Goal: Check status: Check status

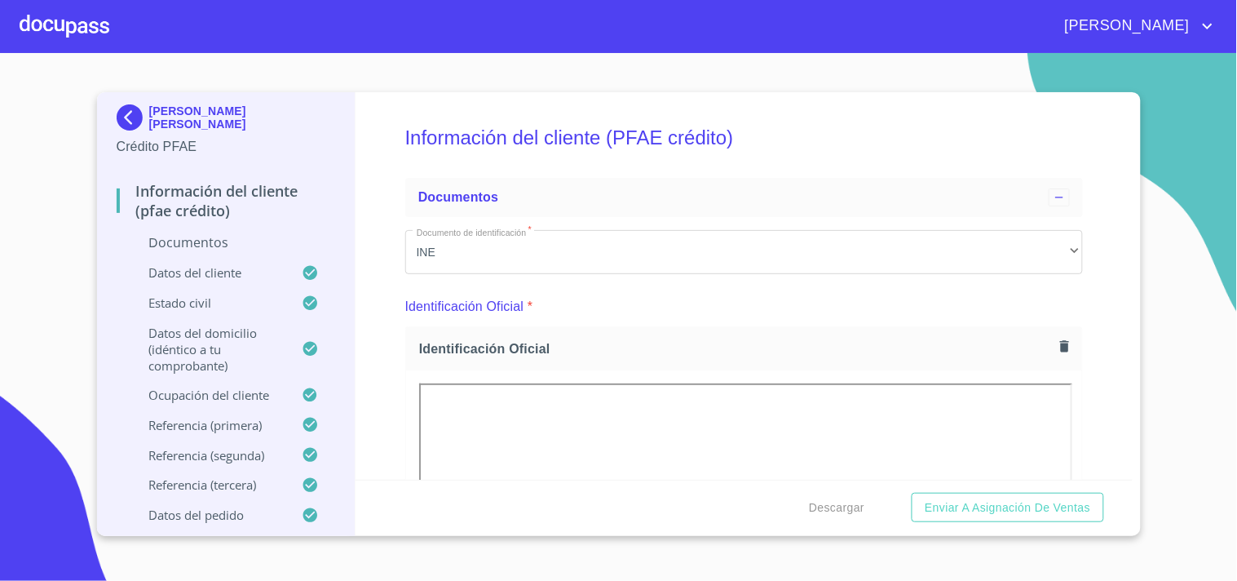
click at [60, 22] on div at bounding box center [65, 26] width 90 height 52
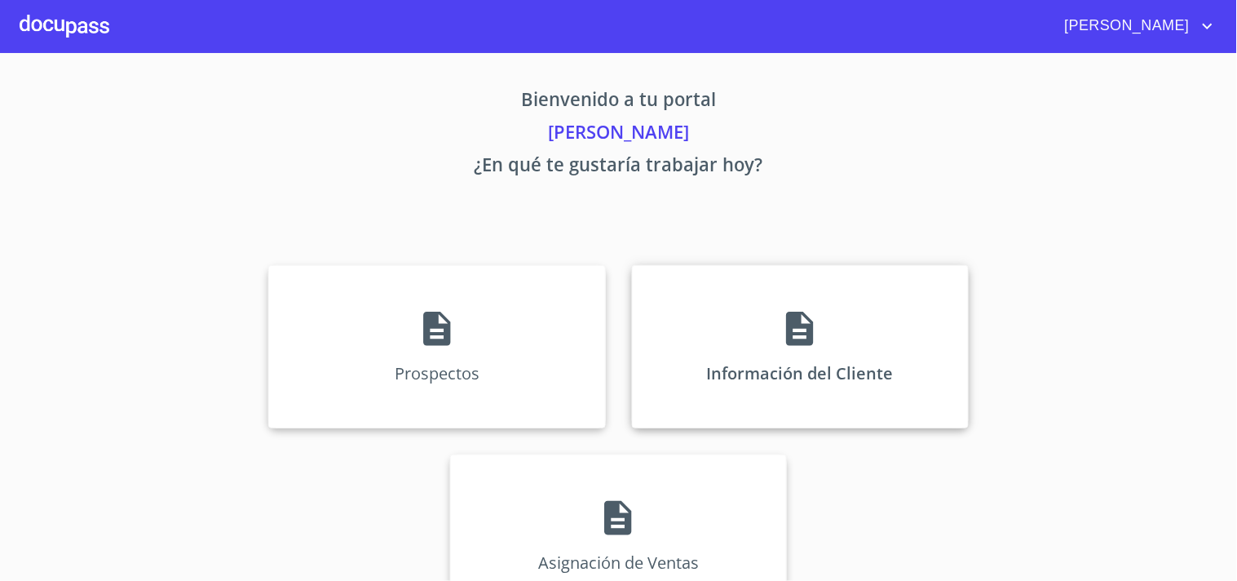
click at [674, 316] on div "Información del Cliente" at bounding box center [800, 346] width 337 height 163
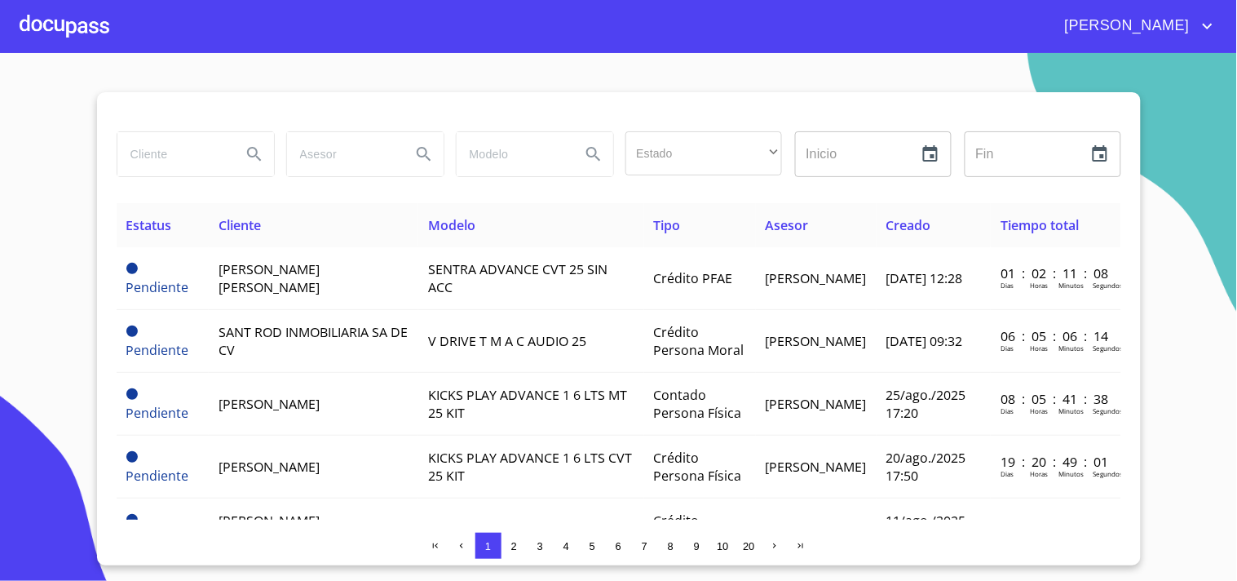
click at [207, 148] on input "search" at bounding box center [172, 154] width 111 height 44
type input "[PERSON_NAME]"
click at [259, 148] on icon "Search" at bounding box center [255, 154] width 20 height 20
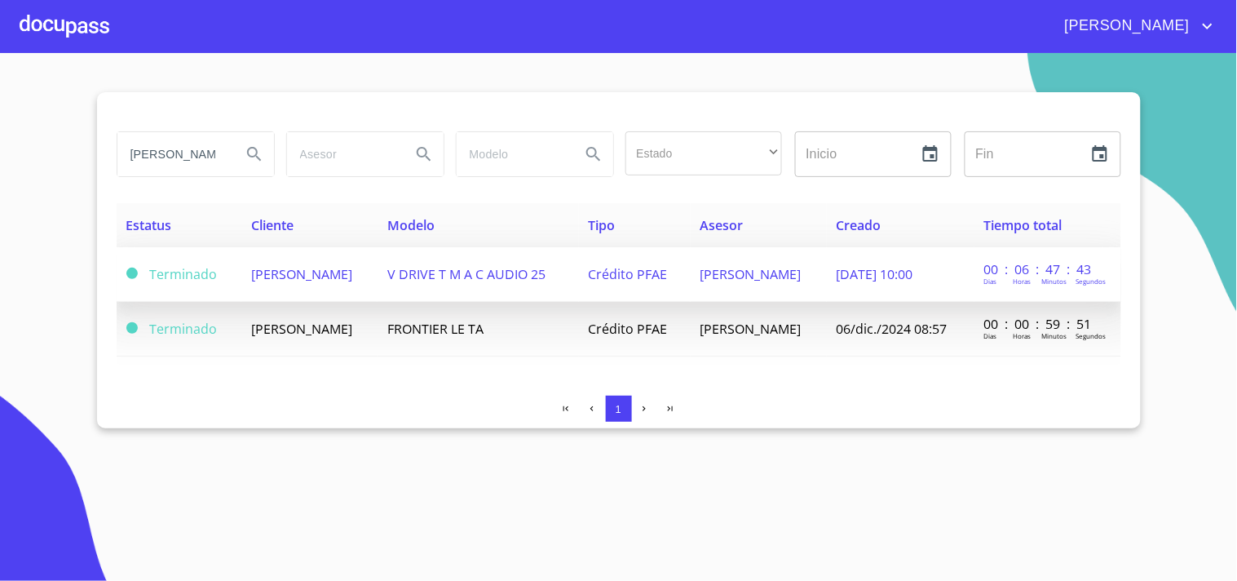
click at [378, 266] on td "[PERSON_NAME]" at bounding box center [309, 274] width 136 height 55
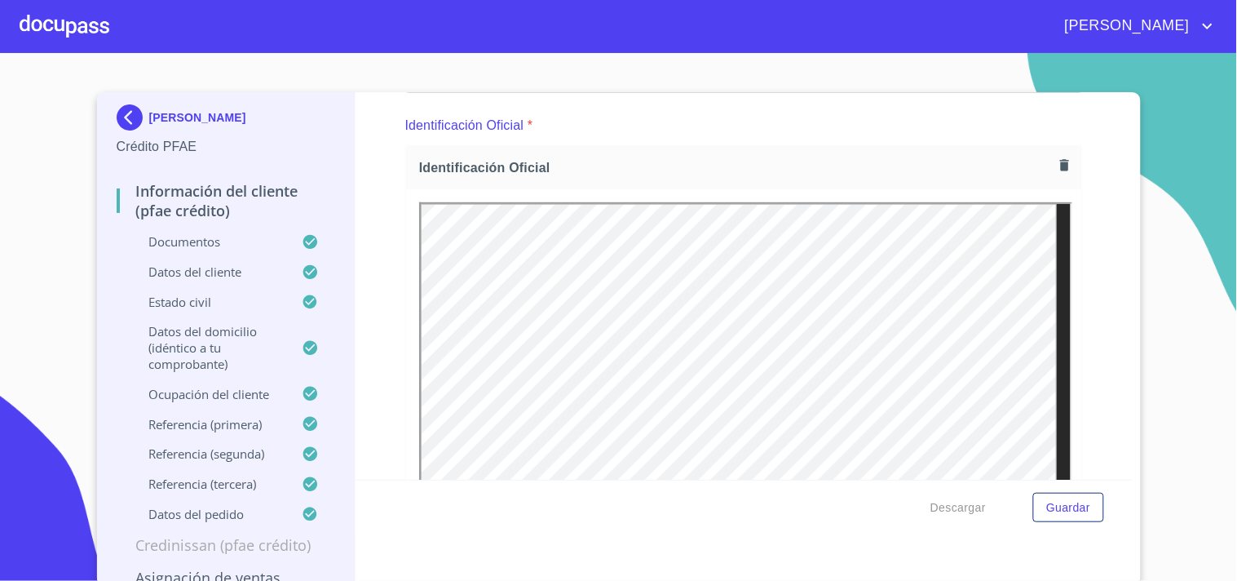
click at [1060, 168] on icon "button" at bounding box center [1064, 164] width 9 height 11
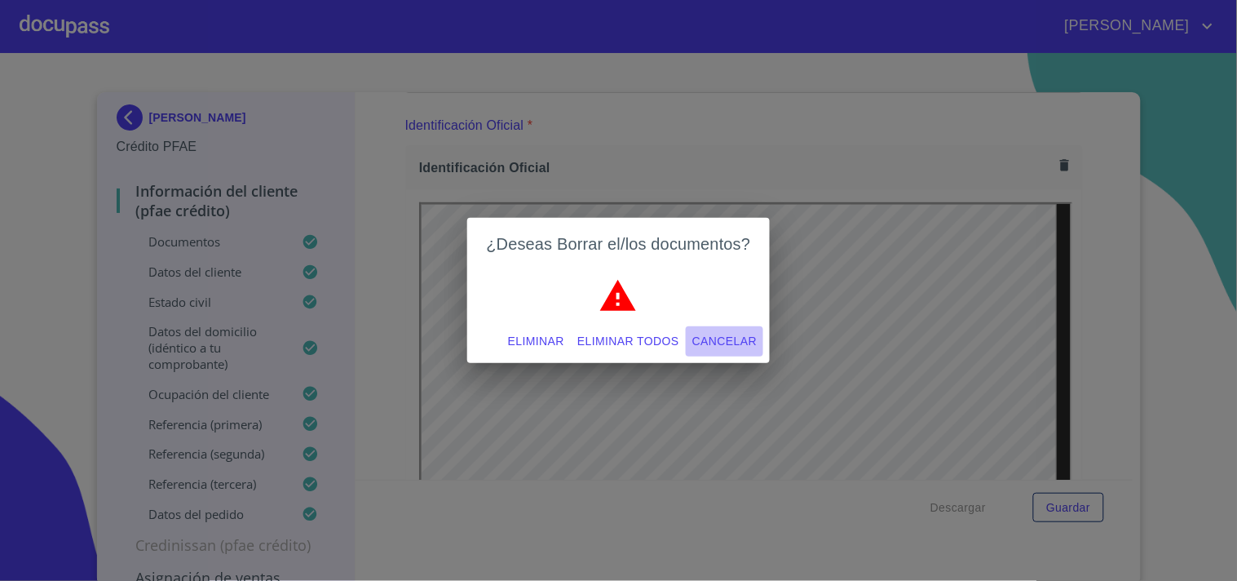
click at [742, 339] on span "Cancelar" at bounding box center [724, 341] width 64 height 20
